Goal: Information Seeking & Learning: Check status

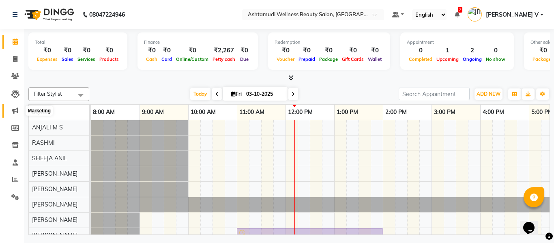
click at [18, 108] on span at bounding box center [15, 110] width 14 height 9
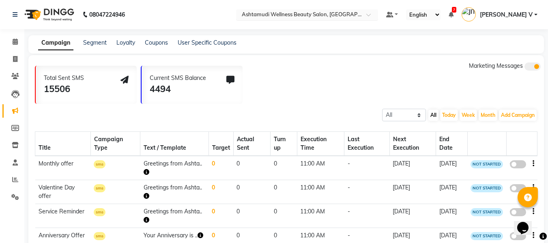
click at [343, 19] on ng-select "Select Location × Ashtamudi Wellness Beauty Salon, Kottiyam" at bounding box center [307, 14] width 142 height 11
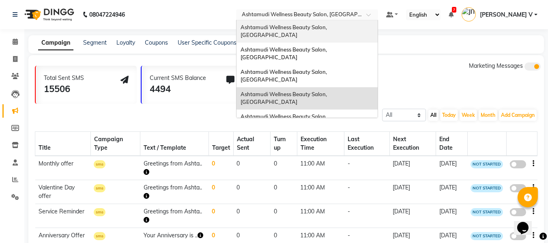
click at [328, 26] on span "Ashtamudi Wellness Beauty Salon, [GEOGRAPHIC_DATA]" at bounding box center [284, 31] width 88 height 15
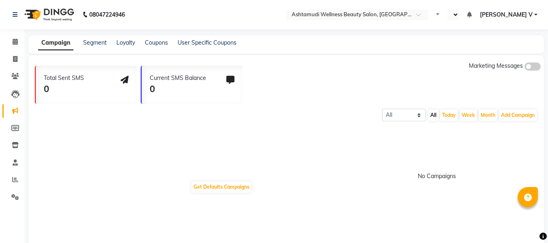
select select "en"
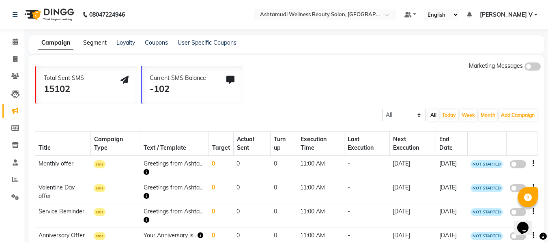
click at [99, 40] on link "Segment" at bounding box center [95, 42] width 24 height 7
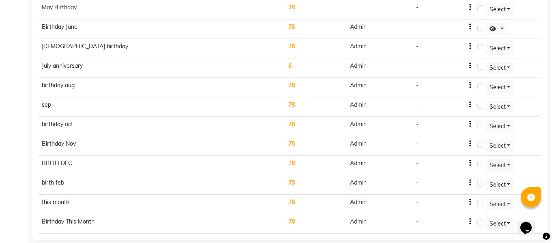
scroll to position [455, 0]
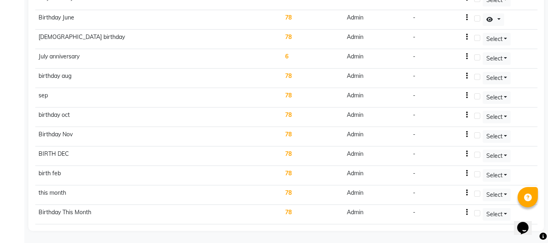
click at [288, 212] on td "78" at bounding box center [313, 214] width 62 height 19
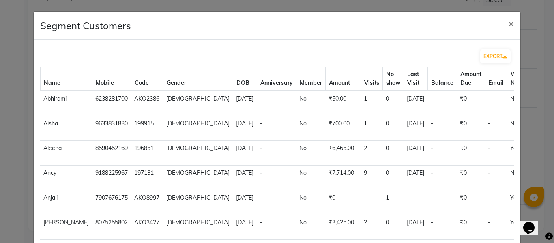
click at [489, 48] on div "EXPORT" at bounding box center [277, 56] width 486 height 20
click at [489, 51] on button "EXPORT" at bounding box center [495, 56] width 30 height 14
click at [508, 22] on span "×" at bounding box center [511, 23] width 6 height 12
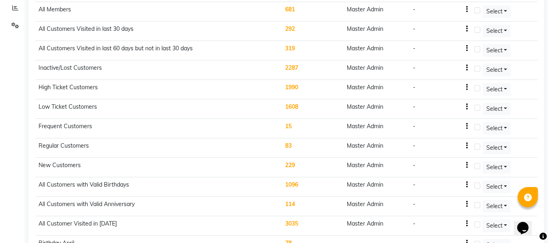
scroll to position [0, 0]
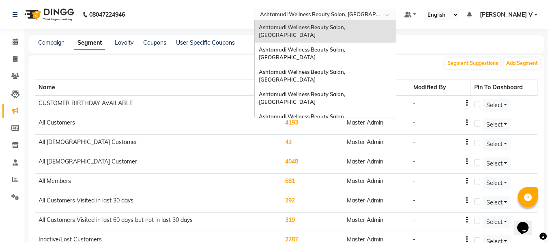
click at [396, 10] on div "Select Location × Ashtamudi Wellness Beauty Salon, Kowdiar" at bounding box center [325, 14] width 142 height 11
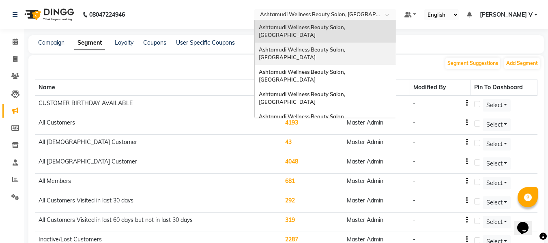
click at [346, 46] on span "Ashtamudi Wellness Beauty Salon, [GEOGRAPHIC_DATA]" at bounding box center [303, 53] width 88 height 15
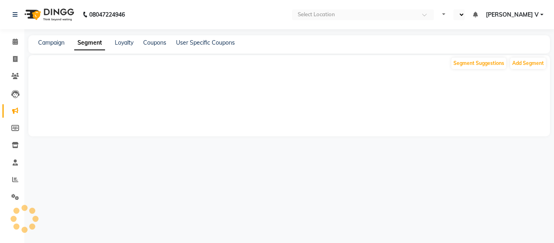
select select "en"
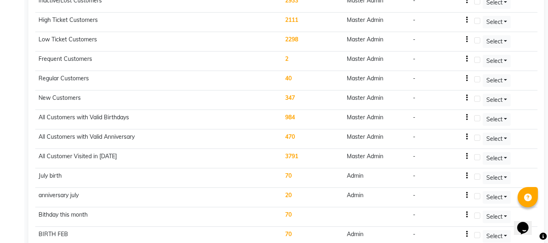
scroll to position [261, 0]
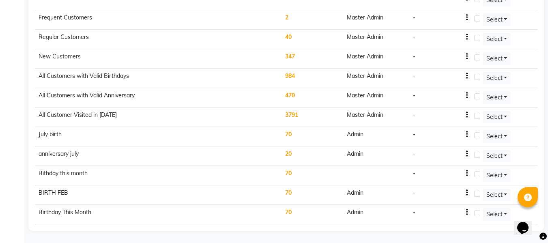
click at [289, 211] on td "70" at bounding box center [313, 214] width 62 height 19
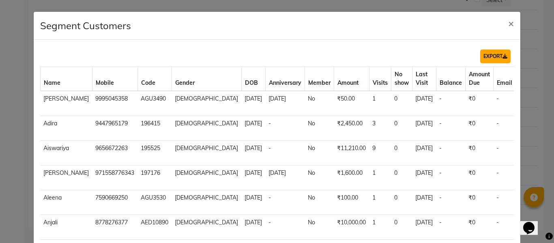
click at [497, 53] on button "EXPORT" at bounding box center [495, 56] width 30 height 14
click at [508, 22] on span "×" at bounding box center [511, 23] width 6 height 12
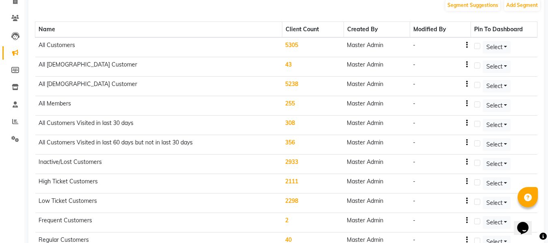
scroll to position [0, 0]
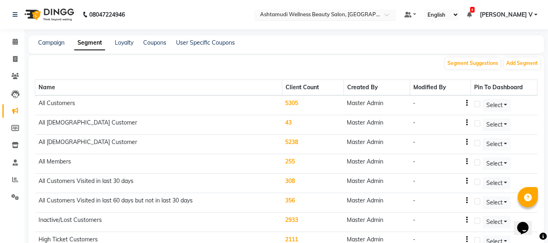
click at [369, 17] on input "text" at bounding box center [317, 15] width 118 height 8
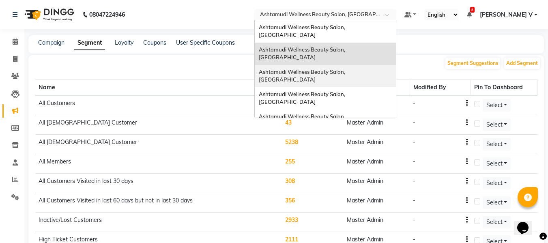
click at [346, 69] on span "Ashtamudi Wellness Beauty Salon, [GEOGRAPHIC_DATA]" at bounding box center [303, 76] width 88 height 15
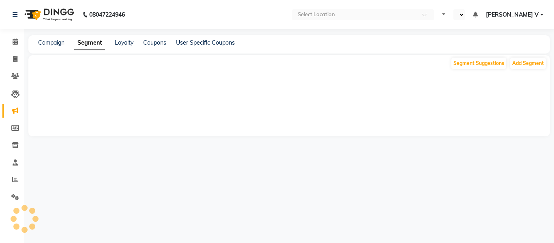
select select "en"
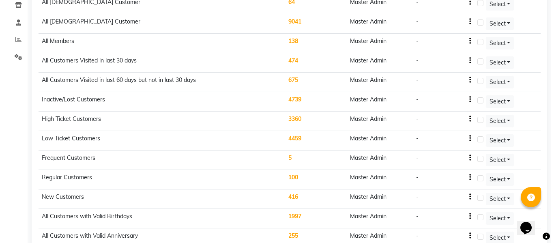
scroll to position [222, 0]
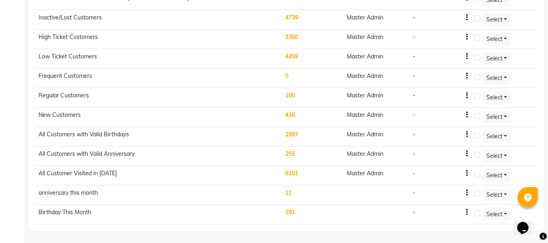
click at [295, 212] on td "191" at bounding box center [313, 214] width 62 height 19
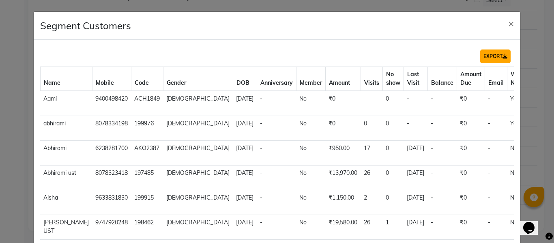
click at [480, 55] on button "EXPORT" at bounding box center [495, 56] width 30 height 14
click at [508, 21] on span "×" at bounding box center [511, 23] width 6 height 12
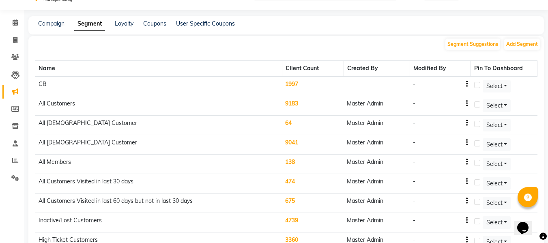
scroll to position [0, 0]
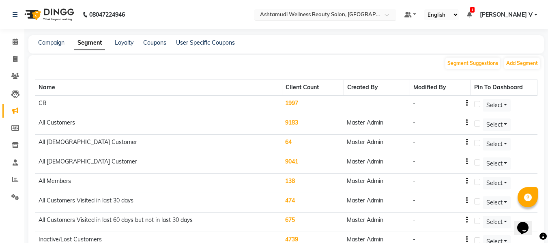
click at [376, 13] on input "text" at bounding box center [317, 15] width 118 height 8
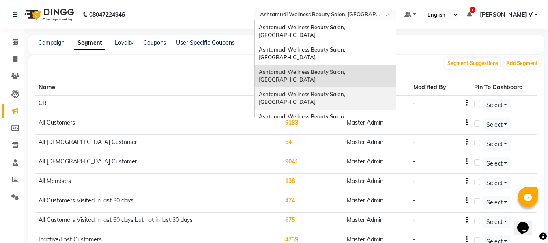
click at [396, 87] on div "Ashtamudi Wellness Beauty Salon, [GEOGRAPHIC_DATA]" at bounding box center [325, 98] width 141 height 22
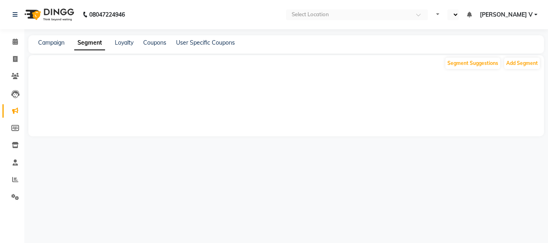
select select "en"
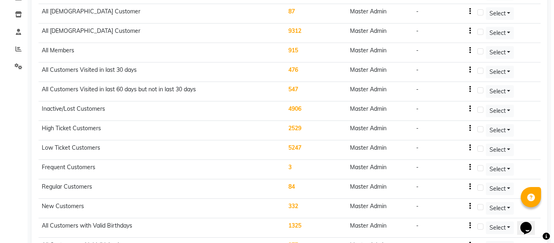
scroll to position [202, 0]
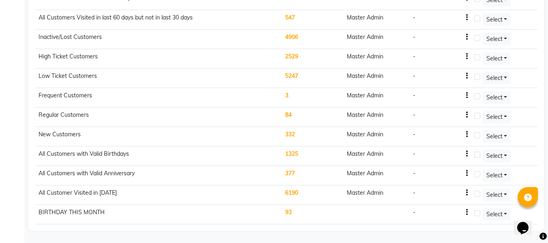
click at [289, 210] on td "93" at bounding box center [313, 214] width 62 height 19
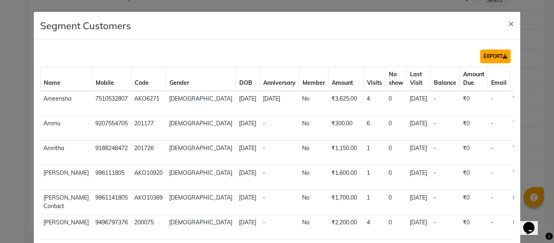
click at [491, 56] on button "EXPORT" at bounding box center [495, 56] width 30 height 14
click at [508, 23] on span "×" at bounding box center [511, 23] width 6 height 12
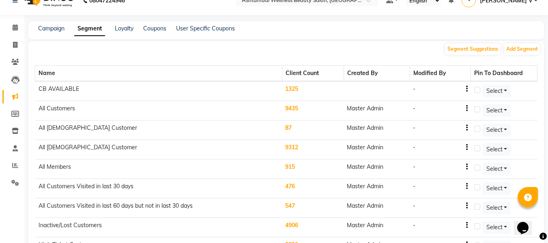
scroll to position [0, 0]
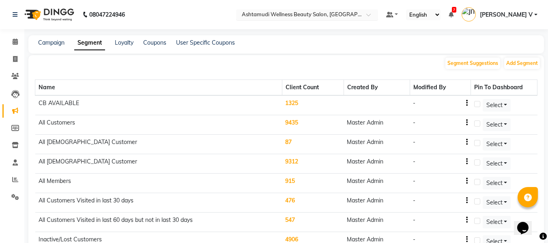
click at [356, 18] on input "text" at bounding box center [299, 15] width 118 height 8
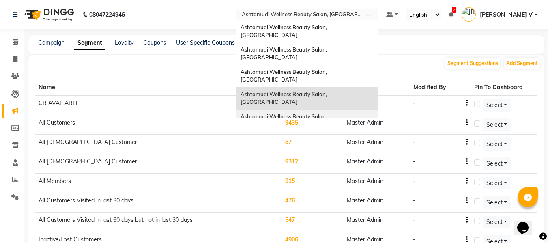
click at [328, 113] on span "Ashtamudi Wellness Beauty Salon, [GEOGRAPHIC_DATA]" at bounding box center [284, 120] width 88 height 15
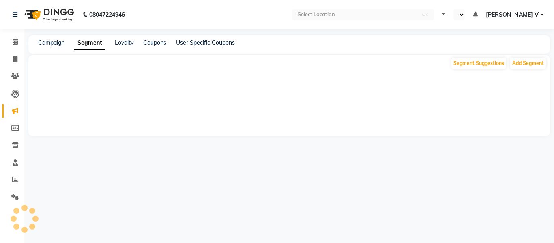
select select "en"
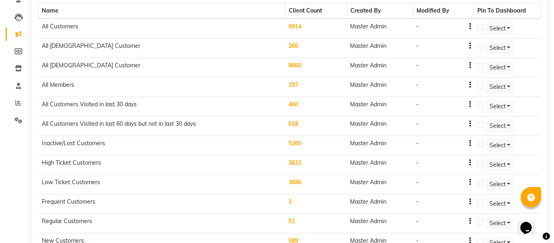
scroll to position [183, 0]
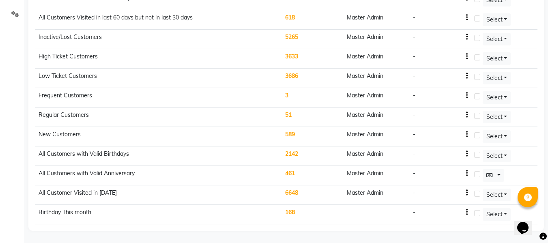
click at [293, 212] on td "168" at bounding box center [313, 214] width 62 height 19
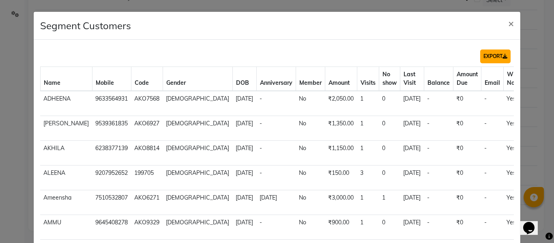
click at [490, 54] on button "EXPORT" at bounding box center [495, 56] width 30 height 14
click at [508, 22] on span "×" at bounding box center [511, 23] width 6 height 12
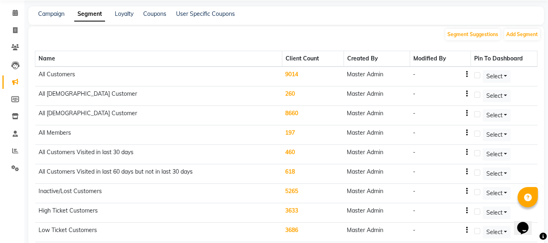
scroll to position [0, 0]
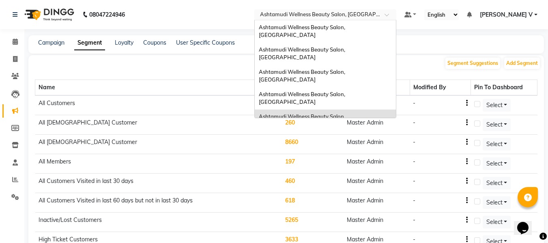
click at [376, 13] on input "text" at bounding box center [317, 15] width 118 height 8
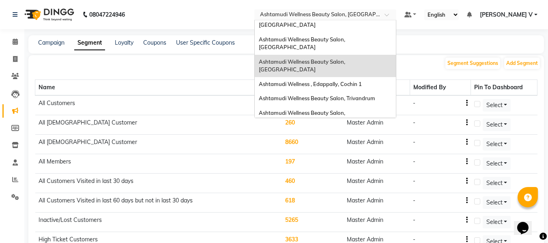
scroll to position [41, 0]
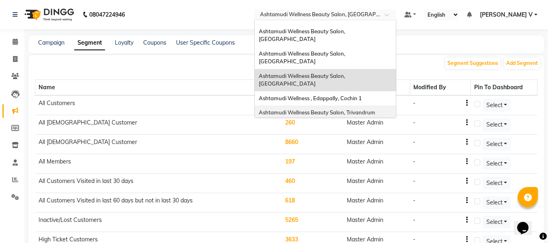
click at [375, 109] on span "Ashtamudi Wellness Beauty Salon, Trivandrum" at bounding box center [317, 112] width 116 height 6
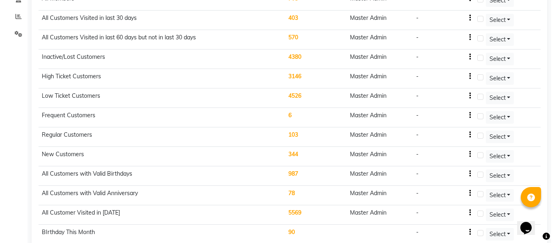
scroll to position [202, 0]
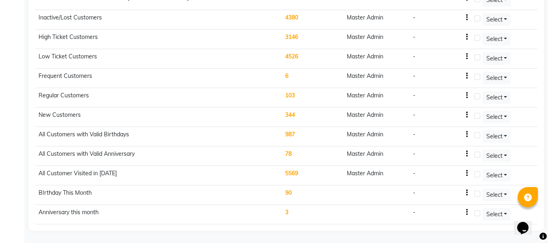
click at [289, 191] on td "90" at bounding box center [313, 194] width 62 height 19
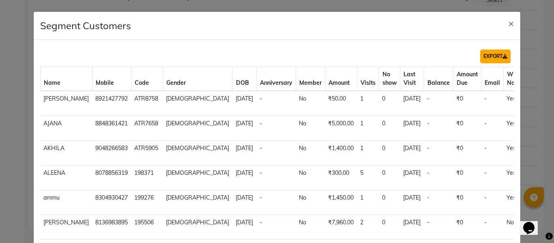
click at [487, 56] on button "EXPORT" at bounding box center [495, 56] width 30 height 14
click at [508, 22] on span "×" at bounding box center [511, 23] width 6 height 12
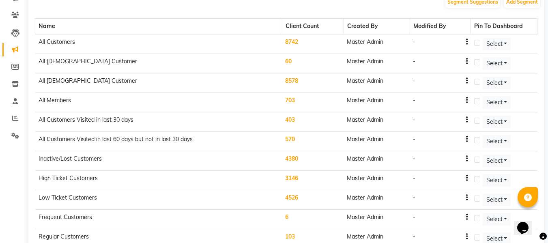
scroll to position [0, 0]
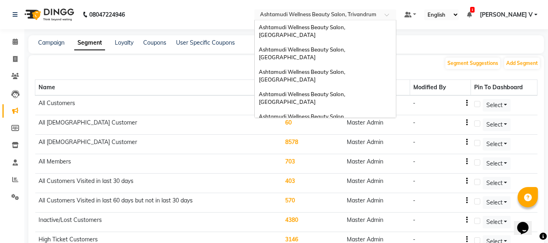
click at [376, 14] on input "text" at bounding box center [317, 15] width 118 height 8
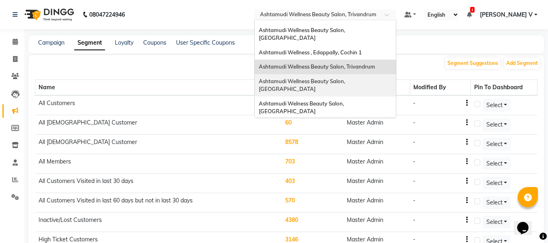
click at [346, 78] on span "Ashtamudi Wellness Beauty Salon, [GEOGRAPHIC_DATA]" at bounding box center [303, 85] width 88 height 15
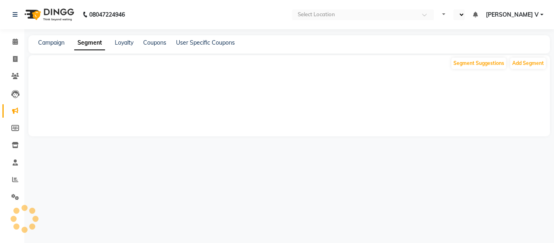
select select "en"
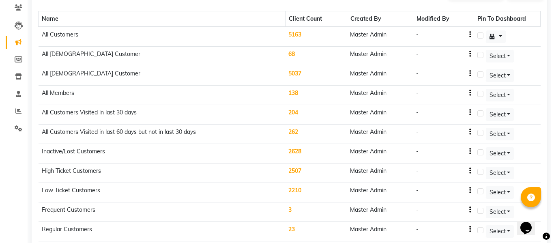
scroll to position [183, 0]
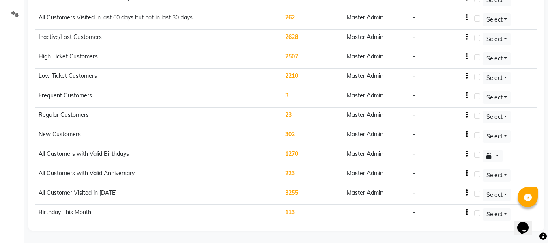
click at [291, 210] on td "113" at bounding box center [313, 214] width 62 height 19
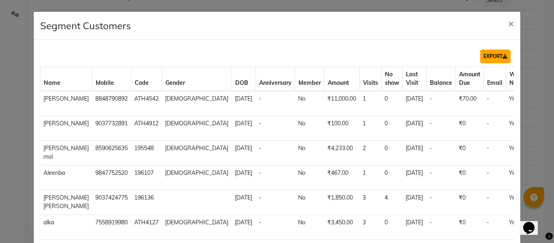
click at [486, 53] on button "EXPORT" at bounding box center [495, 56] width 30 height 14
click at [508, 22] on span "×" at bounding box center [511, 23] width 6 height 12
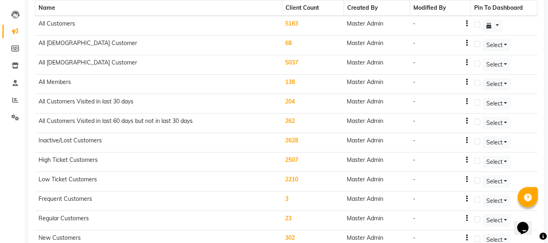
scroll to position [0, 0]
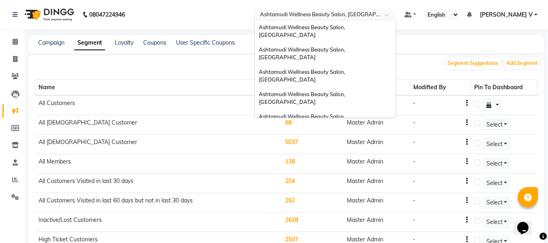
click at [376, 15] on input "text" at bounding box center [317, 15] width 118 height 8
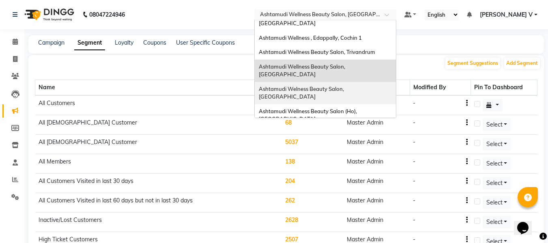
click at [345, 86] on span "Ashtamudi Welness Beauty Salon, [GEOGRAPHIC_DATA]" at bounding box center [302, 93] width 86 height 15
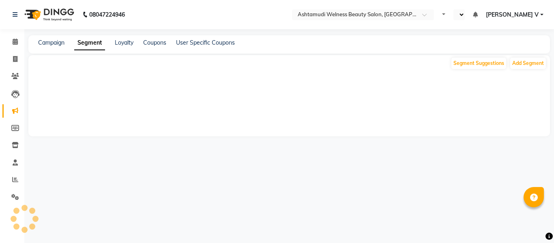
select select "en"
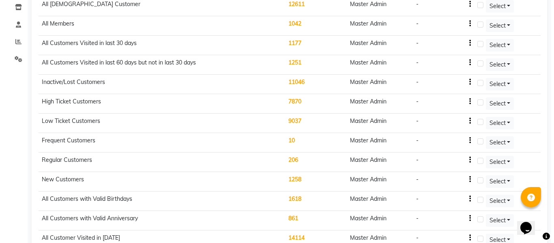
scroll to position [280, 0]
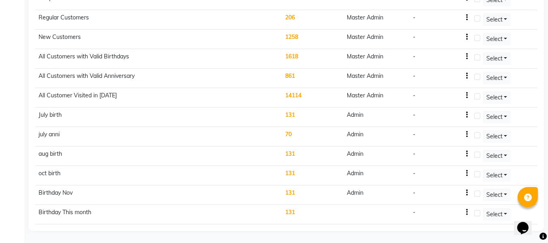
click at [294, 211] on td "131" at bounding box center [313, 214] width 62 height 19
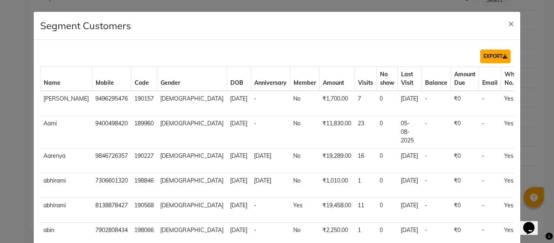
click at [489, 60] on button "EXPORT" at bounding box center [495, 56] width 30 height 14
click at [508, 22] on span "×" at bounding box center [511, 23] width 6 height 12
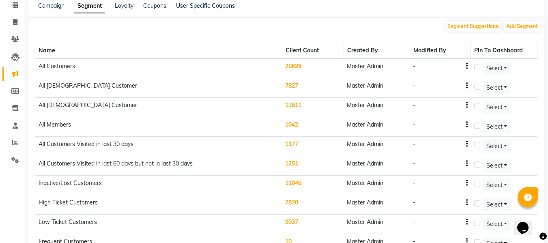
scroll to position [0, 0]
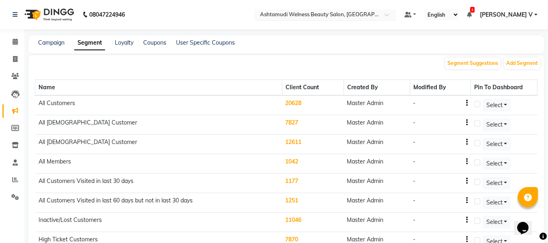
click at [376, 15] on input "text" at bounding box center [317, 15] width 118 height 8
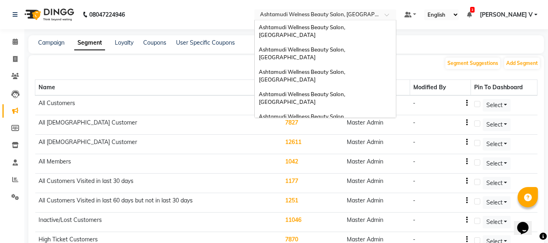
scroll to position [115, 0]
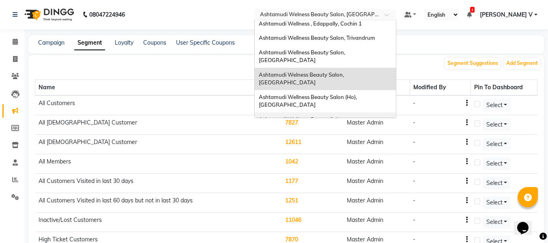
click at [346, 116] on span "Ashtamudi Wellness Beauty Salon, [GEOGRAPHIC_DATA]" at bounding box center [303, 123] width 88 height 15
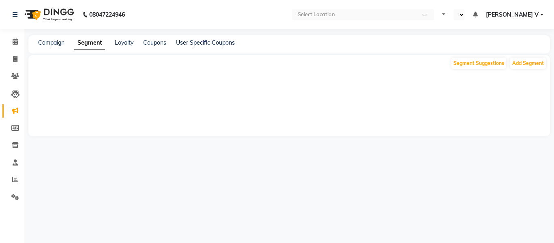
select select "en"
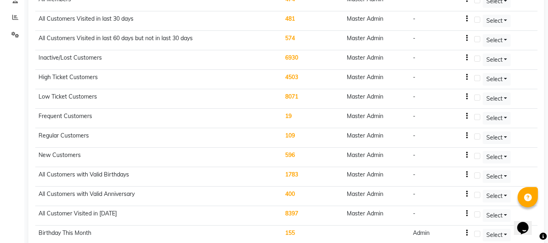
scroll to position [202, 0]
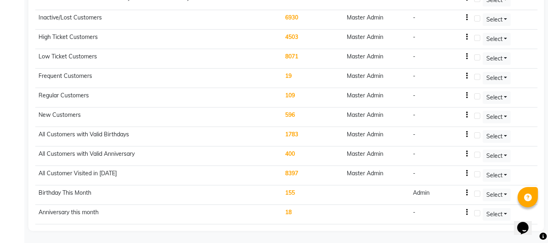
click at [294, 194] on td "155" at bounding box center [313, 194] width 62 height 19
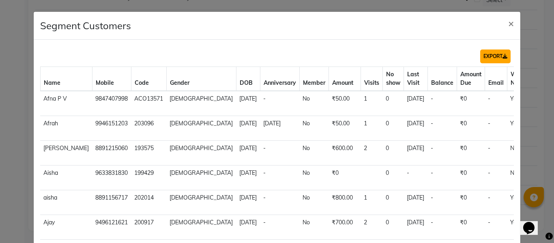
click at [495, 57] on button "EXPORT" at bounding box center [495, 56] width 30 height 14
click at [508, 22] on span "×" at bounding box center [511, 23] width 6 height 12
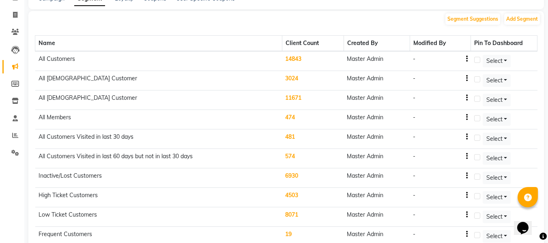
scroll to position [0, 0]
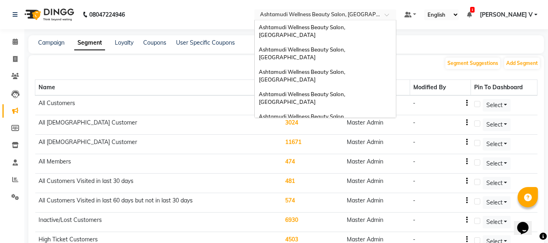
click at [375, 11] on div "× Ashtamudi Wellness Beauty Salon, Cochin" at bounding box center [321, 15] width 122 height 8
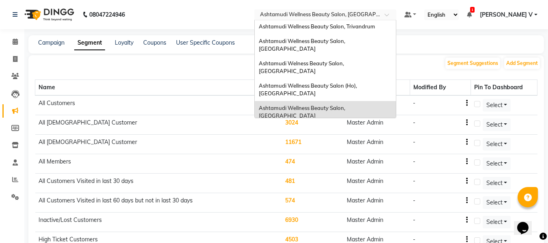
click at [396, 123] on div "Ashtamudi Wellness Beauty Salon, [GEOGRAPHIC_DATA]" at bounding box center [325, 134] width 141 height 22
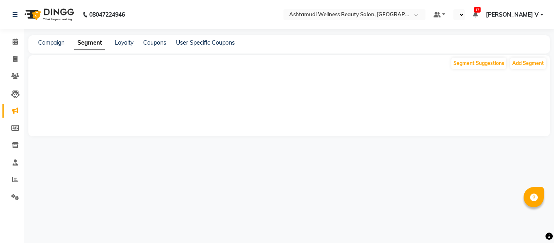
select select "en"
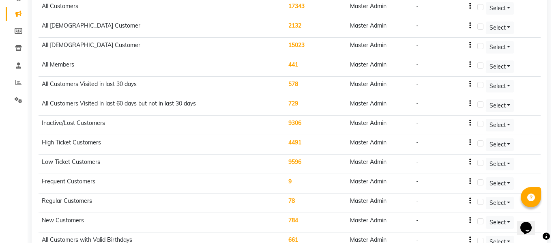
scroll to position [183, 0]
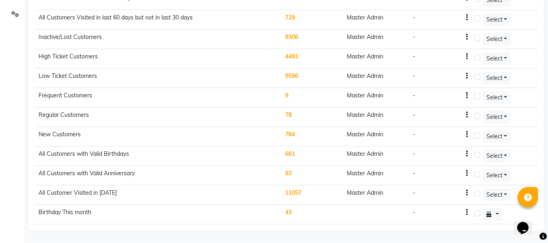
click at [292, 211] on td "43" at bounding box center [313, 214] width 62 height 19
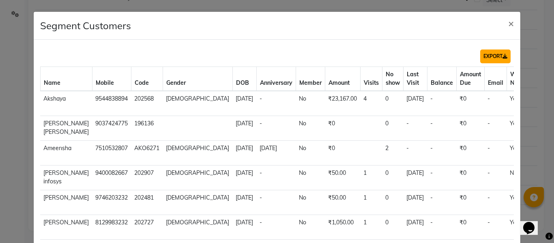
click at [484, 58] on button "EXPORT" at bounding box center [495, 56] width 30 height 14
click at [508, 22] on span "×" at bounding box center [511, 23] width 6 height 12
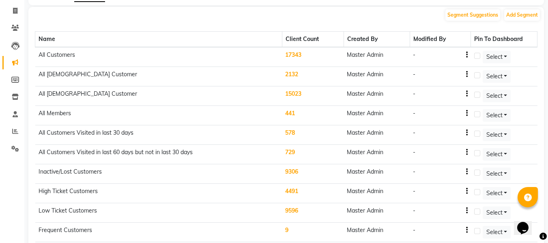
scroll to position [0, 0]
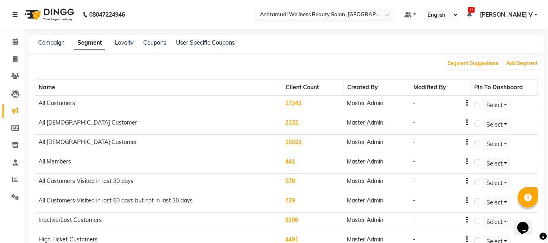
click at [376, 13] on input "text" at bounding box center [317, 15] width 118 height 8
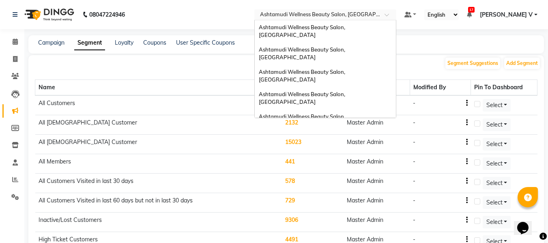
scroll to position [126, 0]
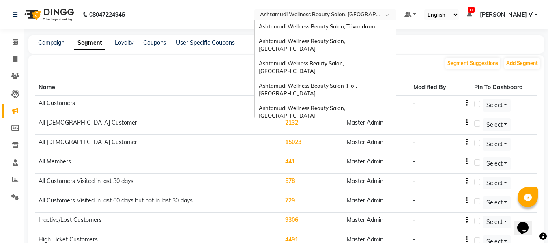
click at [381, 146] on div "Ashtamudi Beauty Lounge, [GEOGRAPHIC_DATA]" at bounding box center [325, 153] width 141 height 15
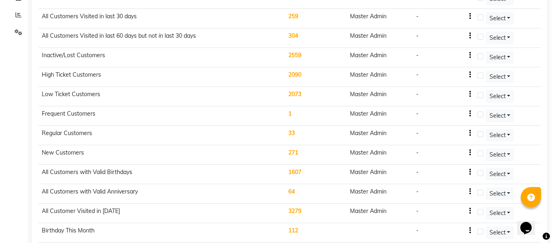
scroll to position [202, 0]
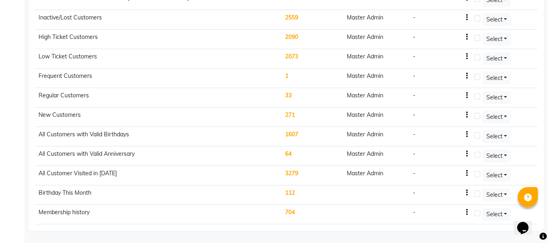
click at [291, 191] on td "112" at bounding box center [313, 194] width 62 height 19
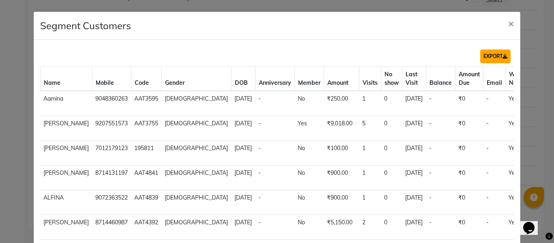
click at [502, 55] on icon at bounding box center [504, 56] width 5 height 5
click at [508, 21] on span "×" at bounding box center [511, 23] width 6 height 12
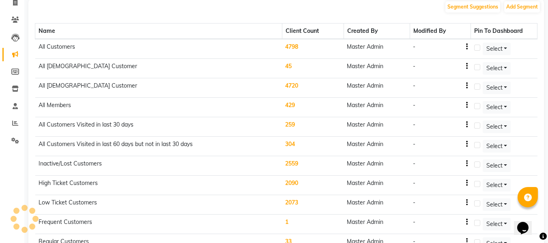
scroll to position [0, 0]
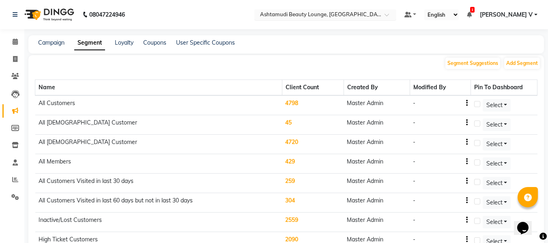
click at [376, 12] on input "text" at bounding box center [317, 15] width 118 height 8
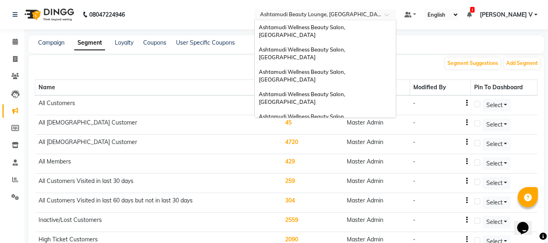
scroll to position [126, 0]
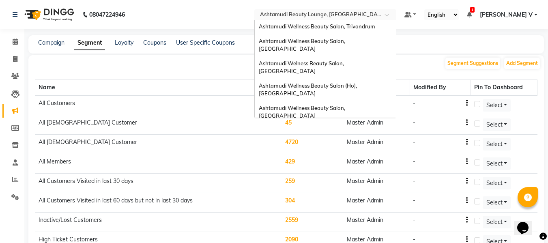
click at [346, 163] on span "Ashtamudi Wellness Beauty Salon, [GEOGRAPHIC_DATA]" at bounding box center [303, 170] width 88 height 15
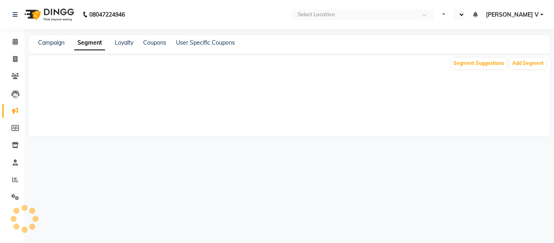
select select "en"
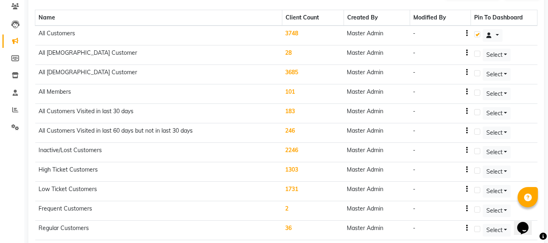
scroll to position [202, 0]
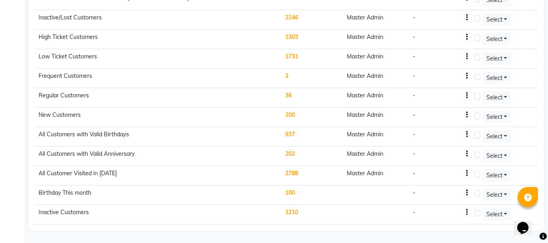
click at [296, 193] on td "100" at bounding box center [313, 194] width 62 height 19
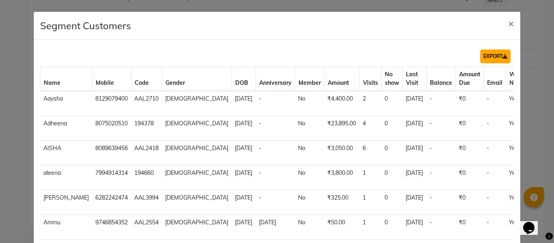
click at [484, 57] on button "EXPORT" at bounding box center [495, 56] width 30 height 14
click at [508, 24] on span "×" at bounding box center [511, 23] width 6 height 12
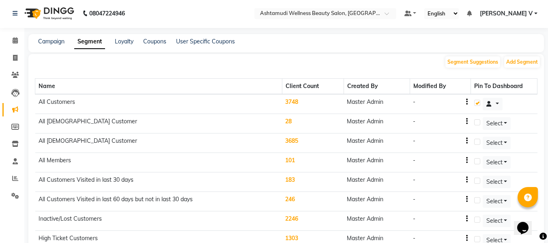
scroll to position [0, 0]
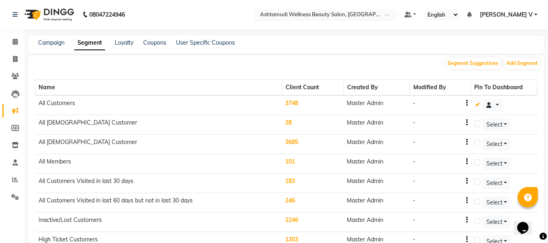
click at [350, 17] on input "text" at bounding box center [317, 15] width 118 height 8
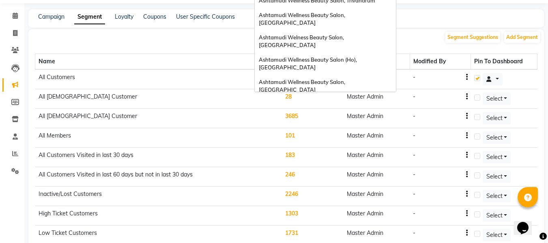
scroll to position [41, 0]
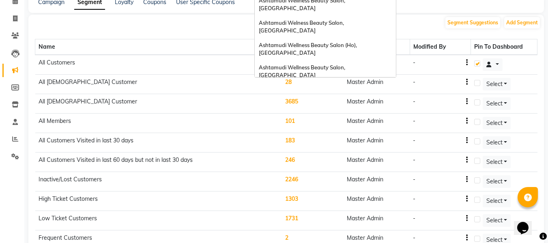
click at [366, 145] on span "Ashtamudi Unisex Salon, Dreams Mall, Dreams Mall Kottiyam" at bounding box center [323, 152] width 129 height 15
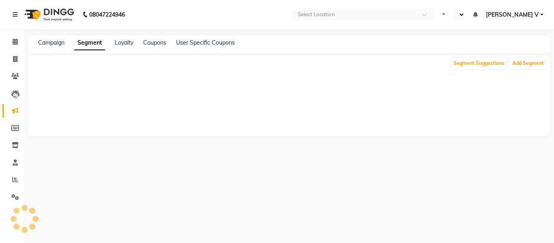
select select "en"
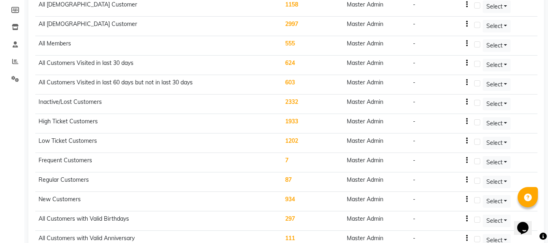
scroll to position [202, 0]
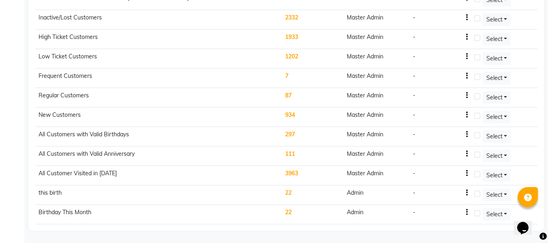
click at [291, 212] on td "22" at bounding box center [313, 214] width 62 height 19
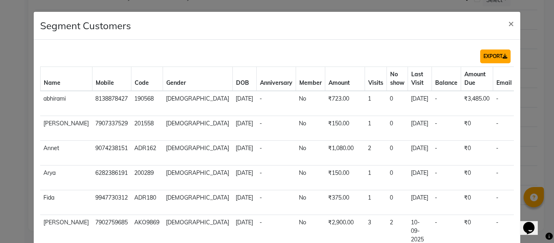
click at [486, 58] on button "EXPORT" at bounding box center [495, 56] width 30 height 14
click at [508, 19] on span "×" at bounding box center [511, 23] width 6 height 12
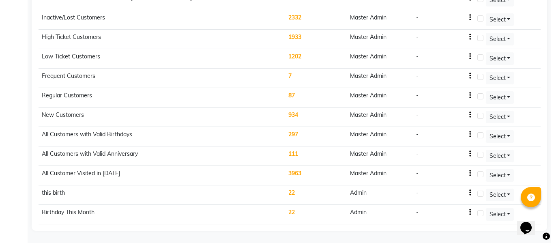
scroll to position [0, 0]
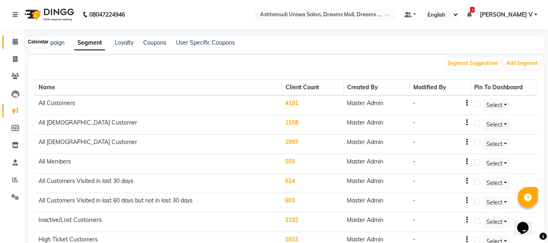
drag, startPoint x: 15, startPoint y: 42, endPoint x: 41, endPoint y: 2, distance: 47.5
click at [15, 42] on icon at bounding box center [15, 42] width 5 height 6
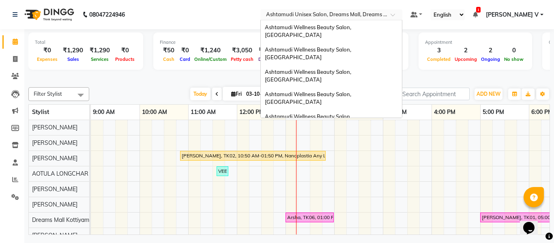
click at [382, 11] on input "text" at bounding box center [323, 15] width 118 height 8
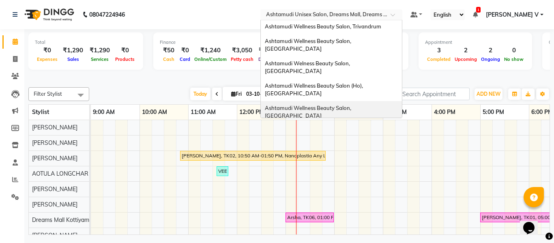
click at [402, 101] on div "Ashtamudi Wellness Beauty Salon, [GEOGRAPHIC_DATA]" at bounding box center [331, 112] width 141 height 22
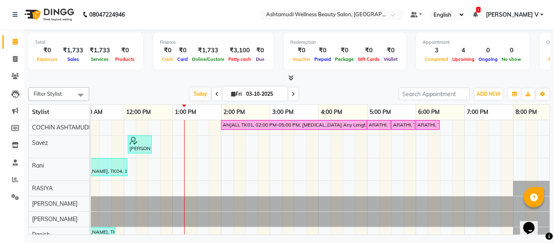
scroll to position [0, 67]
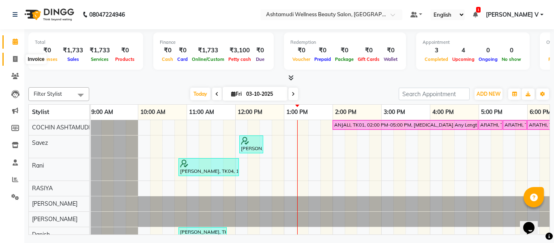
drag, startPoint x: 13, startPoint y: 58, endPoint x: 14, endPoint y: 49, distance: 9.4
click at [13, 58] on icon at bounding box center [15, 59] width 4 height 6
select select "service"
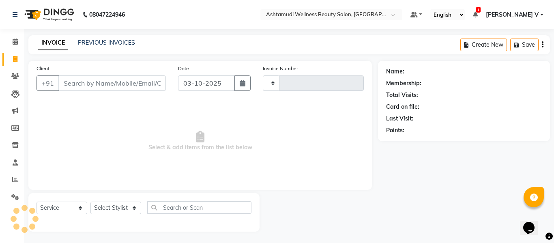
type input "5588"
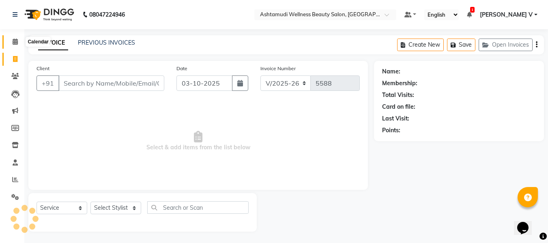
click at [15, 46] on span at bounding box center [15, 41] width 14 height 9
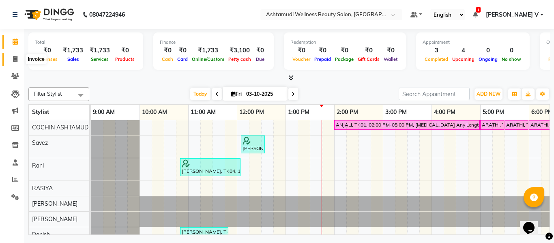
drag, startPoint x: 13, startPoint y: 58, endPoint x: 14, endPoint y: 44, distance: 13.8
click at [13, 58] on icon at bounding box center [15, 59] width 4 height 6
select select "service"
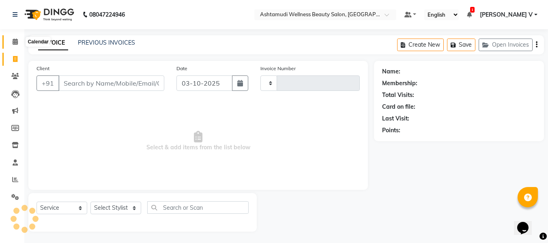
click at [15, 42] on icon at bounding box center [15, 42] width 5 height 6
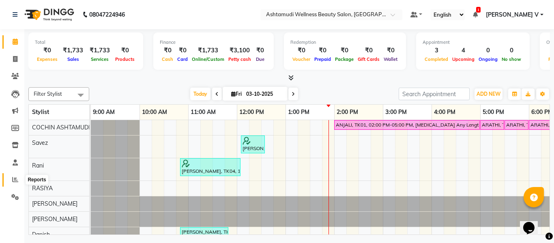
click at [16, 179] on icon at bounding box center [15, 179] width 6 height 6
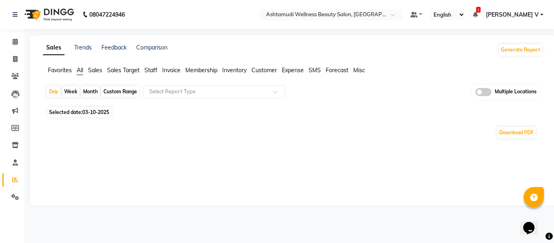
click at [485, 91] on span at bounding box center [483, 92] width 16 height 8
click at [475, 93] on input "checkbox" at bounding box center [475, 93] width 0 height 0
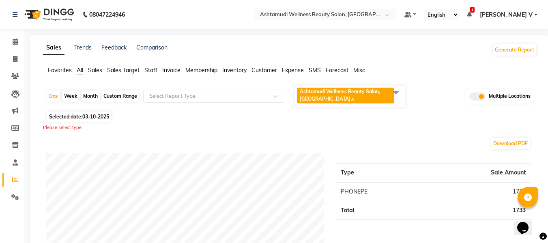
click at [371, 94] on span "Ashtamudi Wellness Beauty Salon, COCHIN x" at bounding box center [345, 96] width 96 height 16
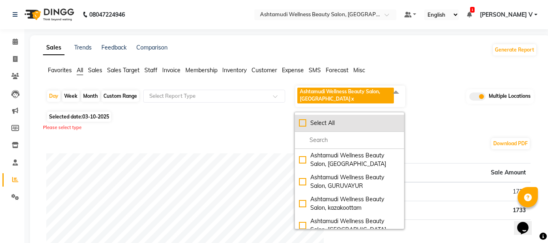
click at [353, 122] on div "Select All" at bounding box center [349, 123] width 101 height 9
checkbox input "true"
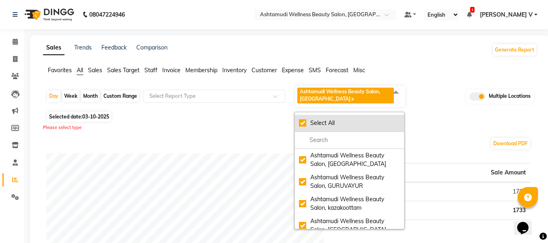
checkbox input "true"
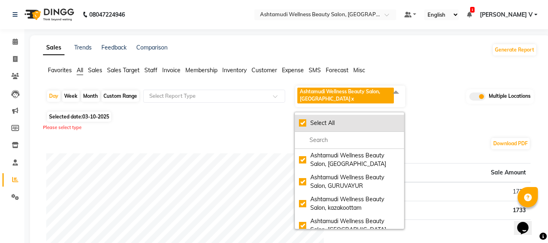
checkbox input "true"
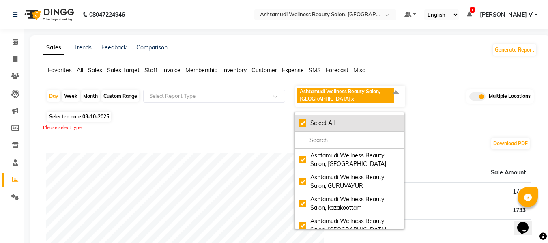
checkbox input "true"
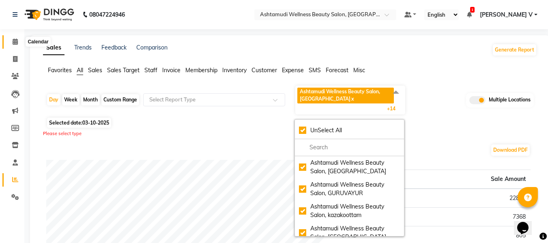
click at [13, 41] on icon at bounding box center [15, 42] width 5 height 6
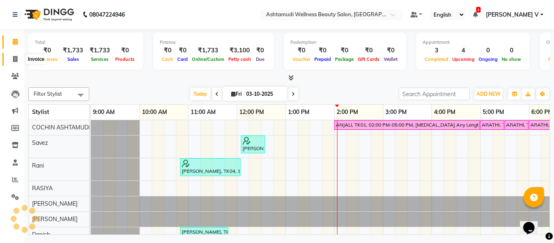
drag, startPoint x: 12, startPoint y: 56, endPoint x: 13, endPoint y: 44, distance: 11.9
click at [12, 56] on span at bounding box center [15, 59] width 14 height 9
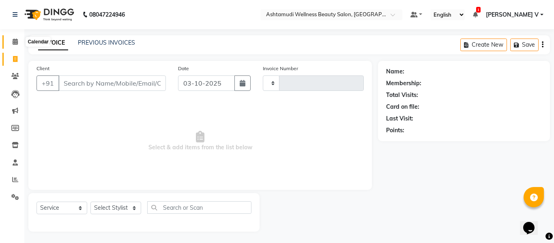
click at [13, 44] on icon at bounding box center [15, 42] width 5 height 6
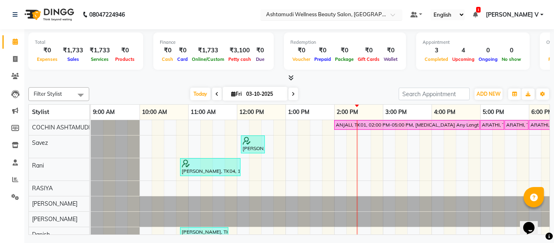
click at [371, 18] on input "text" at bounding box center [323, 15] width 118 height 8
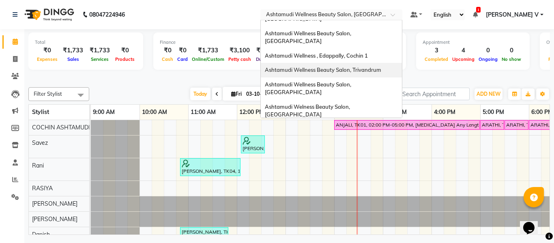
scroll to position [126, 0]
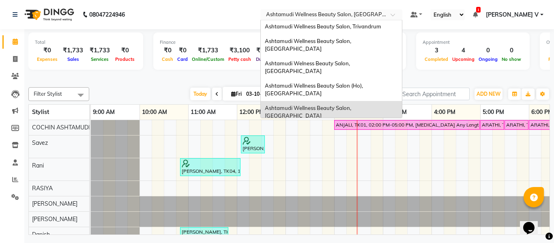
click at [371, 186] on span "Ashtamudi Unisex Salon, Dreams Mall, Dreams Mall Kottiyam" at bounding box center [329, 193] width 129 height 15
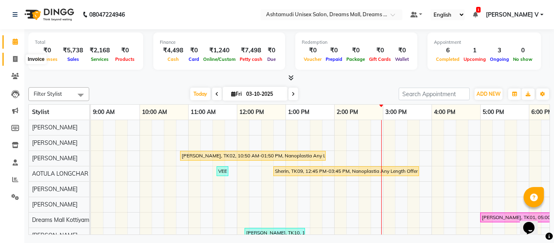
click at [15, 57] on icon at bounding box center [15, 59] width 4 height 6
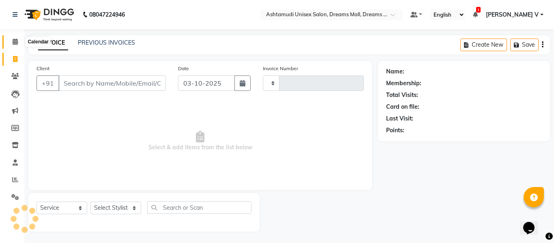
click at [14, 41] on icon at bounding box center [15, 42] width 5 height 6
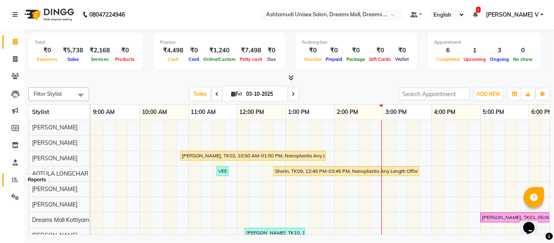
click at [17, 179] on icon at bounding box center [15, 179] width 6 height 6
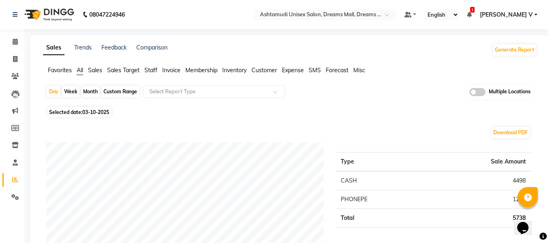
click at [479, 96] on div "Multiple Locations" at bounding box center [500, 92] width 68 height 15
click at [478, 96] on div "Multiple Locations" at bounding box center [500, 92] width 68 height 15
click at [479, 94] on span at bounding box center [477, 92] width 16 height 8
click at [469, 93] on input "checkbox" at bounding box center [469, 93] width 0 height 0
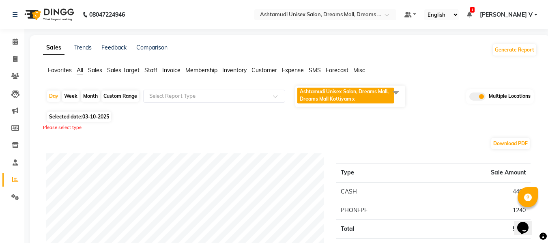
click at [337, 98] on span "Ashtamudi Unisex Salon, Dreams Mall, Dreams Mall Kottiyam" at bounding box center [344, 94] width 89 height 13
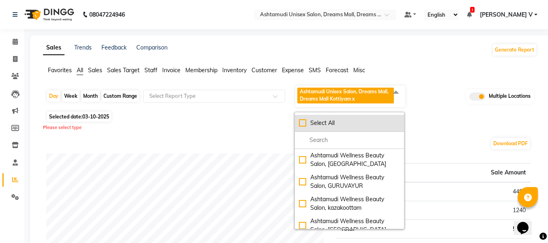
click at [322, 122] on div "Select All" at bounding box center [349, 123] width 101 height 9
checkbox input "true"
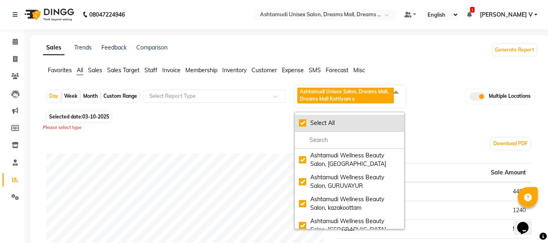
checkbox input "true"
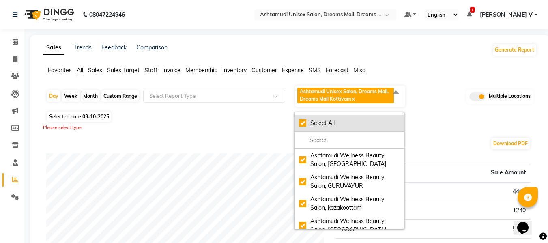
checkbox input "true"
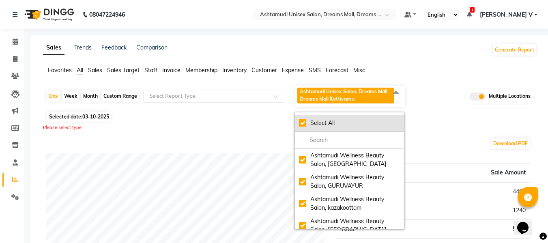
checkbox input "true"
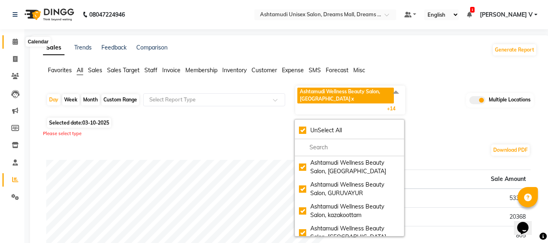
click at [17, 44] on icon at bounding box center [15, 42] width 5 height 6
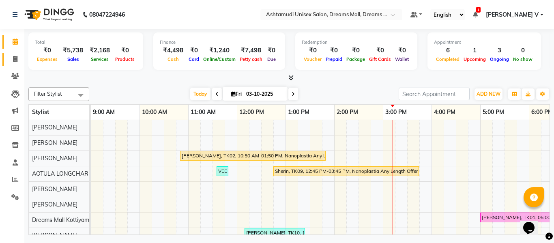
click at [15, 61] on icon at bounding box center [15, 59] width 4 height 6
select select "service"
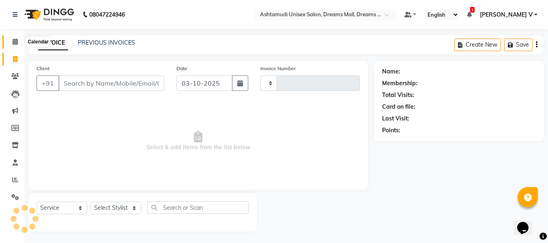
click at [16, 43] on icon at bounding box center [15, 42] width 5 height 6
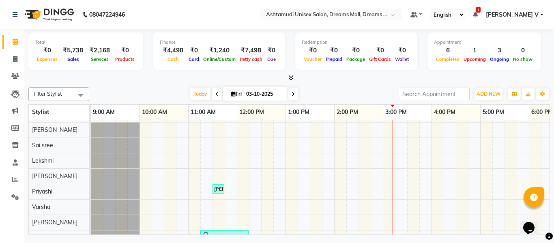
scroll to position [179, 0]
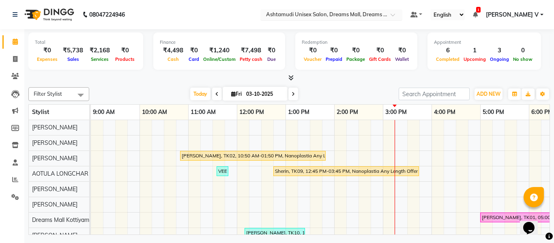
click at [382, 11] on input "text" at bounding box center [323, 15] width 118 height 8
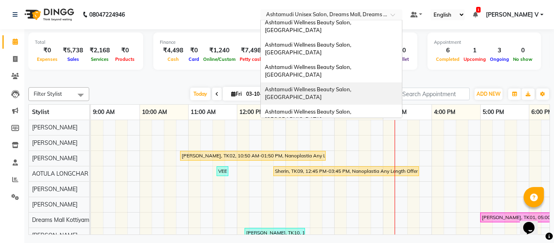
scroll to position [0, 0]
